Goal: Task Accomplishment & Management: Manage account settings

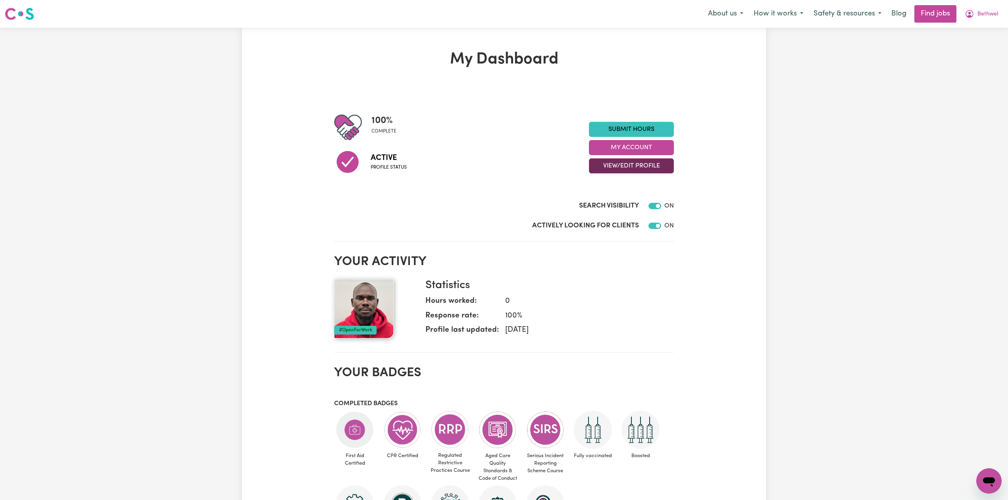
drag, startPoint x: 615, startPoint y: 162, endPoint x: 607, endPoint y: 173, distance: 14.0
click at [615, 162] on button "View/Edit Profile" at bounding box center [631, 165] width 85 height 15
click at [605, 199] on link "Edit Profile" at bounding box center [627, 202] width 74 height 16
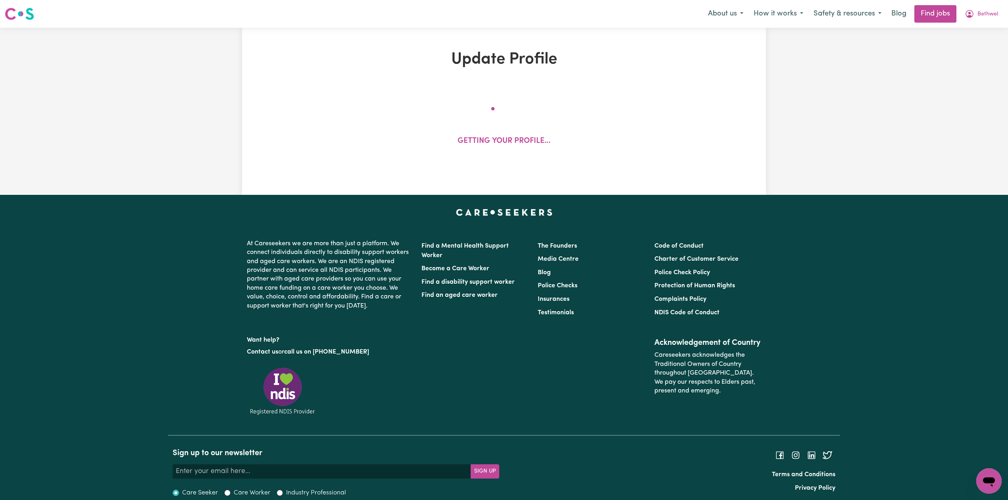
select select "male"
select select "Student Visa"
select select "Studying a healthcare related degree or qualification"
select select "40"
select select "52"
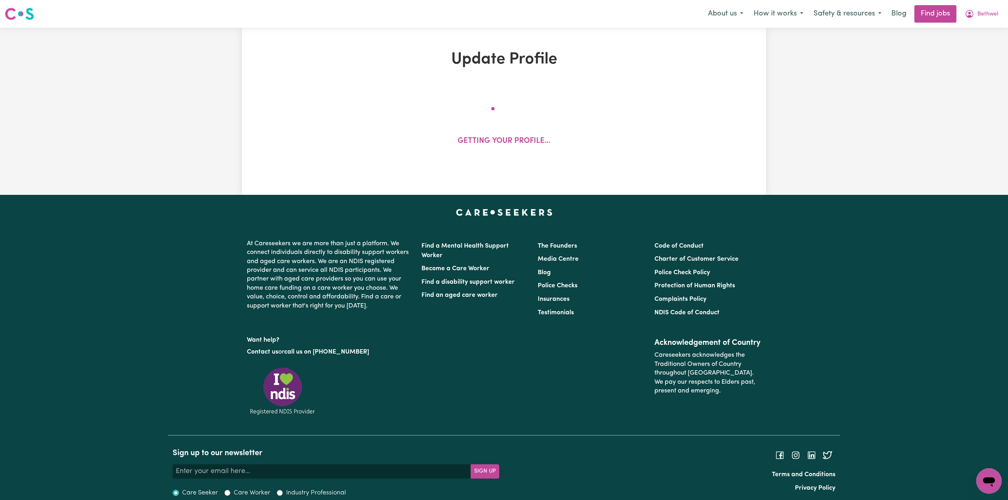
select select "63"
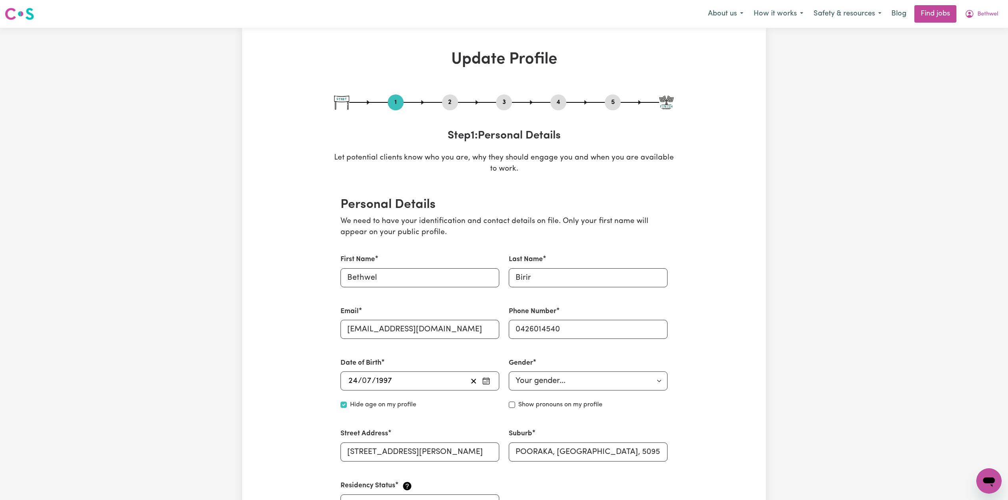
drag, startPoint x: 505, startPoint y: 102, endPoint x: 653, endPoint y: 148, distance: 155.1
click at [505, 102] on button "3" at bounding box center [504, 102] width 16 height 10
select select "2024"
select select "Certificate III (Individual Support)"
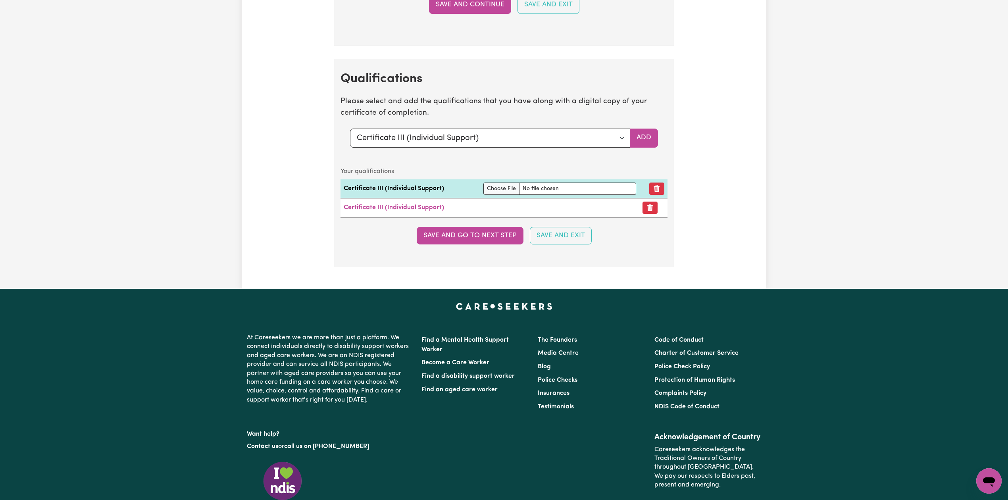
scroll to position [2029, 0]
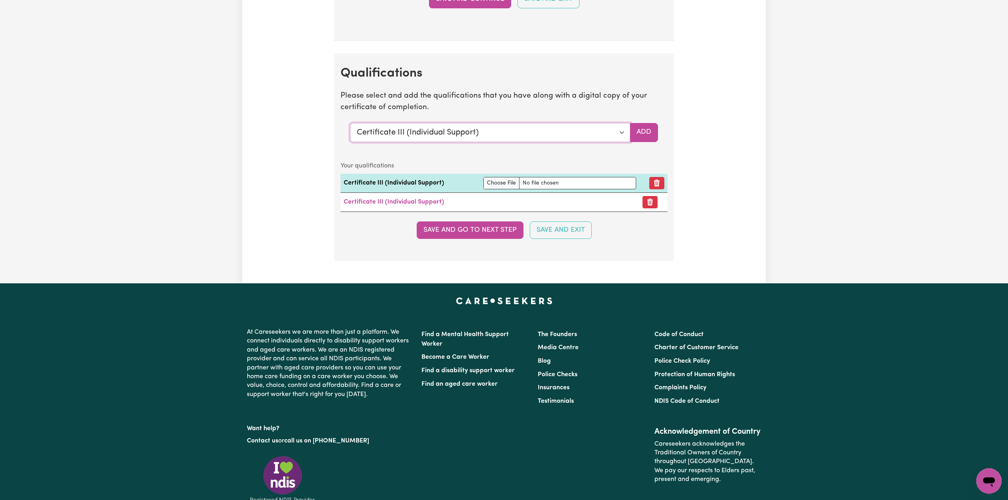
click at [434, 142] on select "Select a qualification to add... Certificate III (Individual Support) Certifica…" at bounding box center [490, 132] width 280 height 19
click at [380, 126] on section "Qualifications Please select and add the qualifications that you have along wit…" at bounding box center [504, 157] width 340 height 208
click at [380, 141] on select "Select a qualification to add... Certificate III (Individual Support) Certifica…" at bounding box center [490, 132] width 280 height 19
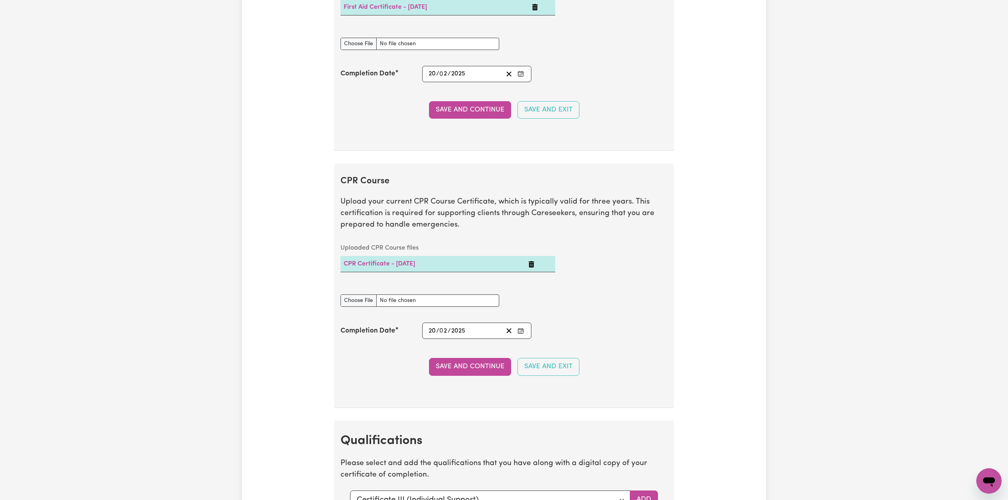
scroll to position [0, 0]
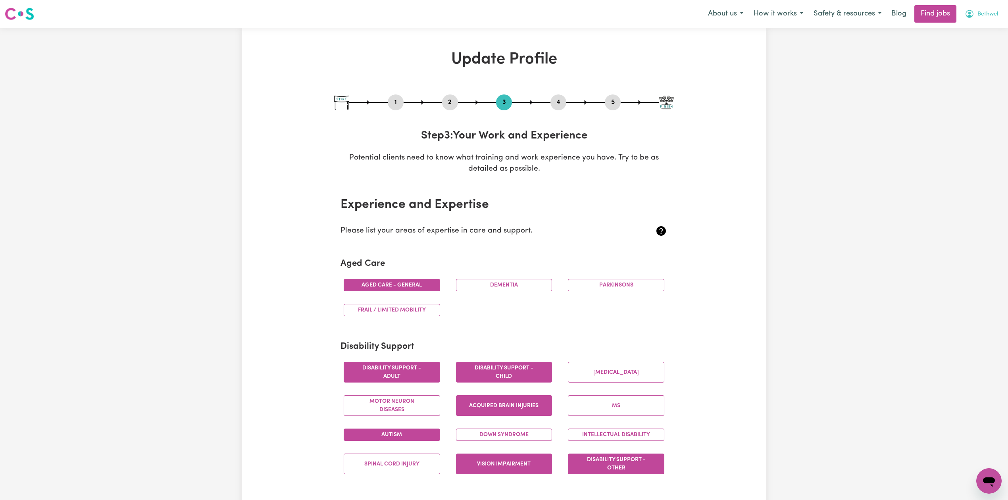
click at [983, 12] on span "Bethwel" at bounding box center [988, 14] width 21 height 9
click at [962, 58] on link "Logout" at bounding box center [972, 60] width 63 height 15
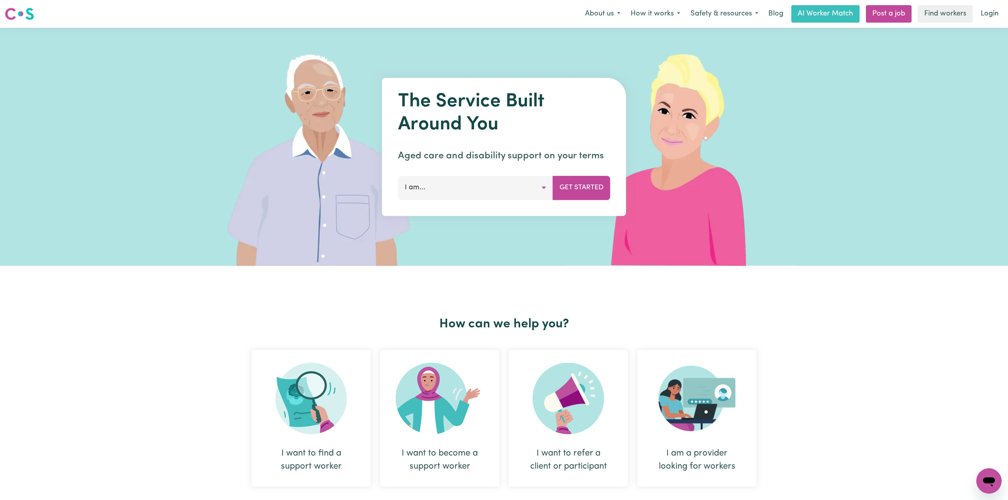
drag, startPoint x: 131, startPoint y: 266, endPoint x: 121, endPoint y: 283, distance: 20.2
click at [105, 356] on div "How can we help you? I want to find a support worker I want to become a support…" at bounding box center [504, 413] width 1008 height 295
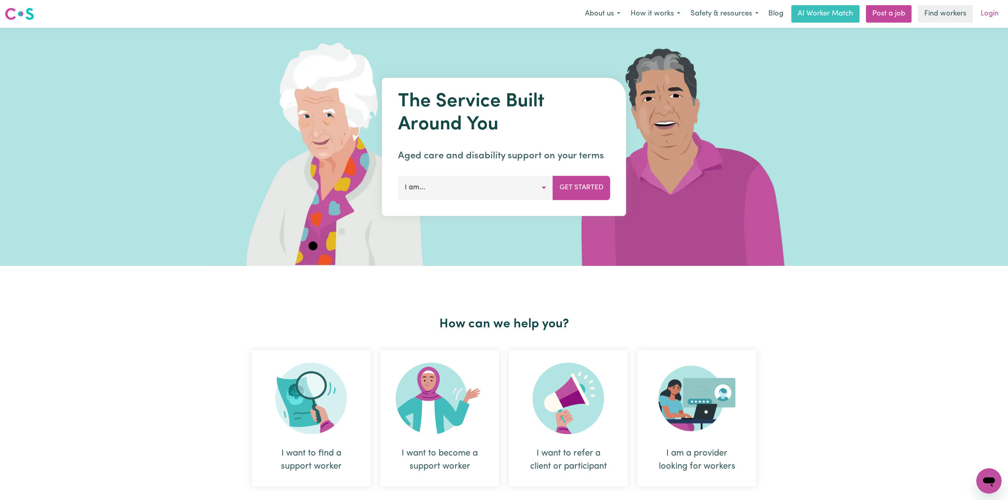
click at [997, 16] on link "Login" at bounding box center [989, 13] width 27 height 17
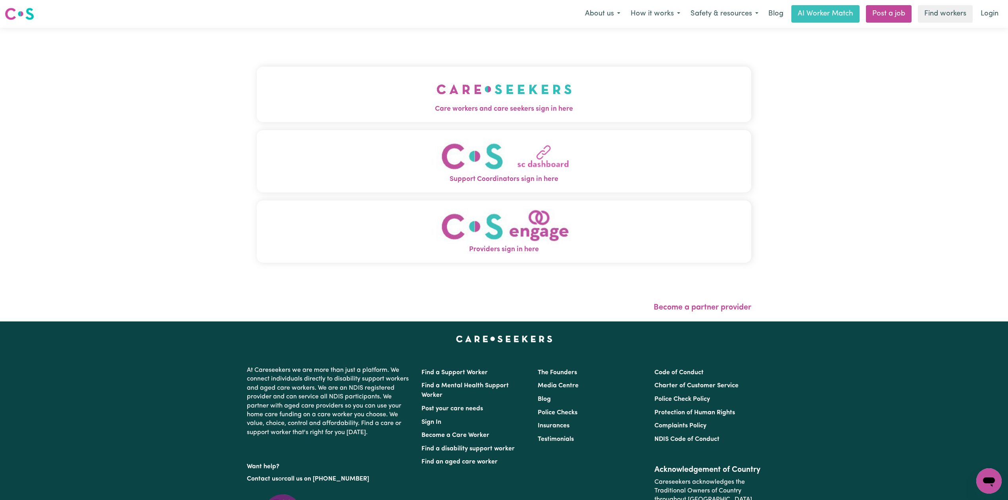
click at [399, 78] on button "Care workers and care seekers sign in here" at bounding box center [504, 95] width 495 height 56
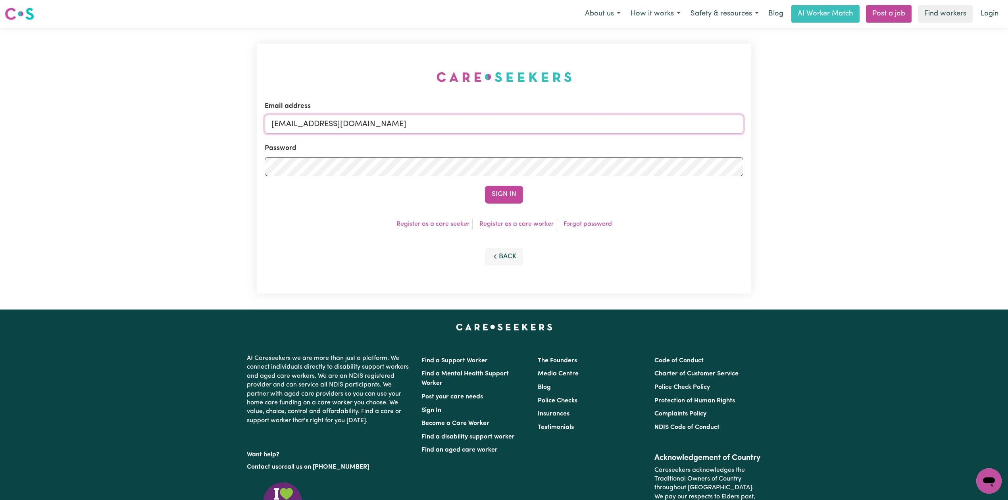
click at [431, 120] on input "onboardingcs@careseekers.com.au" at bounding box center [504, 124] width 479 height 19
drag, startPoint x: 313, startPoint y: 125, endPoint x: 558, endPoint y: 147, distance: 245.6
click at [561, 143] on form "Email address Superuser~jakedworkin@hotmail.com Password Sign In" at bounding box center [504, 152] width 479 height 102
type input "Superuser~lewis.amy954@gmail.com"
click at [517, 193] on button "Sign In" at bounding box center [504, 194] width 38 height 17
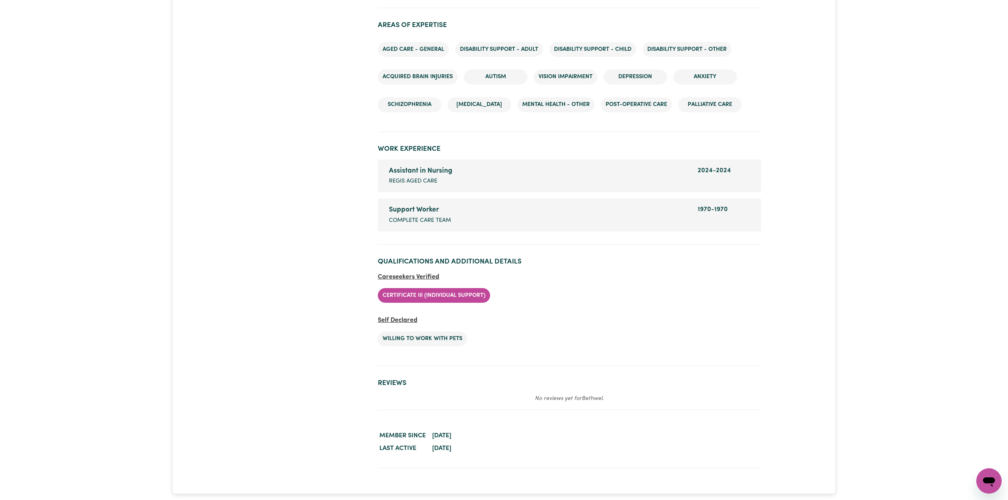
scroll to position [1151, 0]
